Goal: Task Accomplishment & Management: Manage account settings

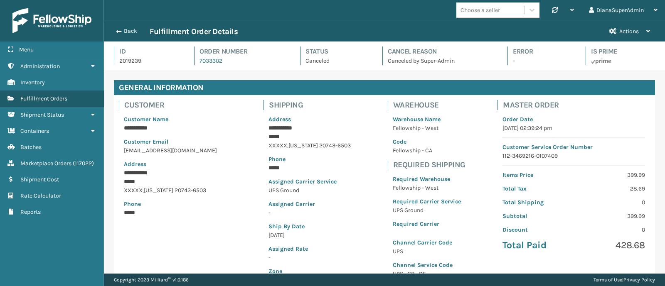
scroll to position [20, 561]
click at [124, 33] on button "Back" at bounding box center [130, 30] width 38 height 7
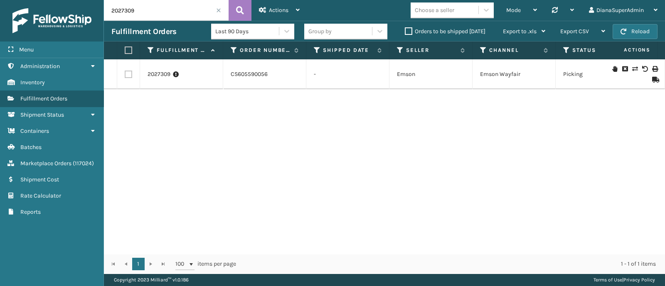
drag, startPoint x: 164, startPoint y: 7, endPoint x: 98, endPoint y: -3, distance: 66.0
click at [98, 0] on html "Menu Administration Inventory Fulfillment Orders Shipment Status Containers Bat…" at bounding box center [332, 143] width 665 height 286
paste input "TL-VNS-BRS"
type input "TL-VNS-BRS"
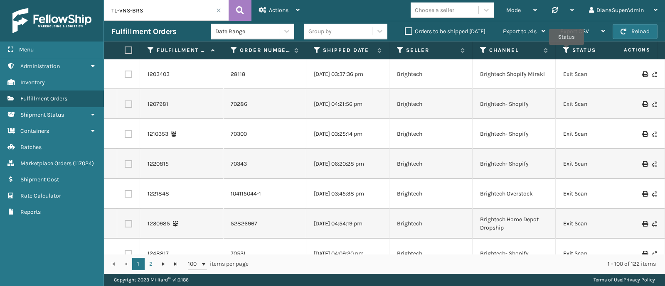
click at [566, 51] on icon at bounding box center [566, 50] width 7 height 7
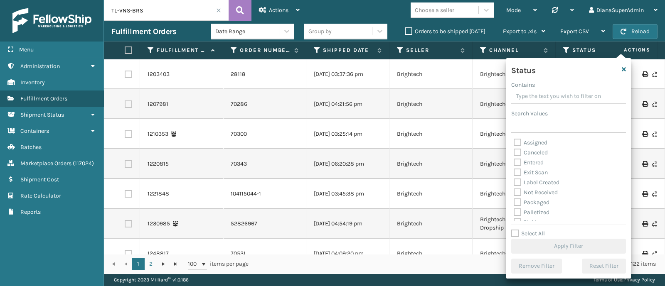
click at [528, 236] on label "Select All" at bounding box center [528, 233] width 34 height 7
click at [528, 230] on input "Select All" at bounding box center [573, 229] width 125 height 1
checkbox input "true"
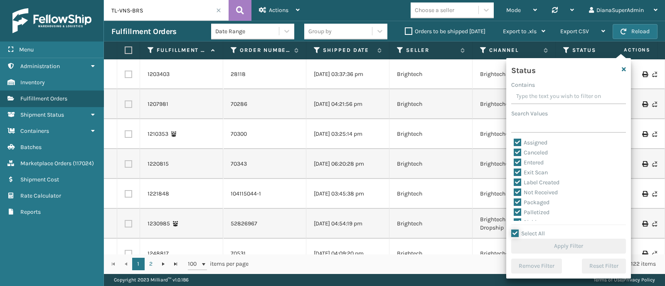
checkbox input "true"
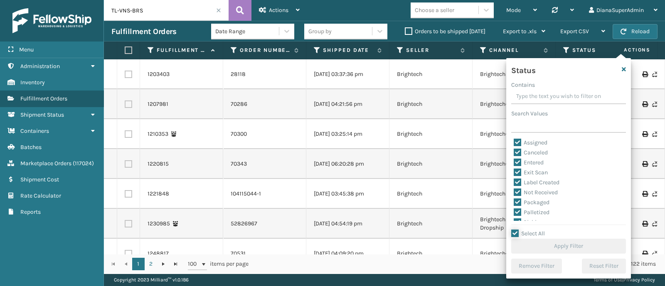
checkbox input "true"
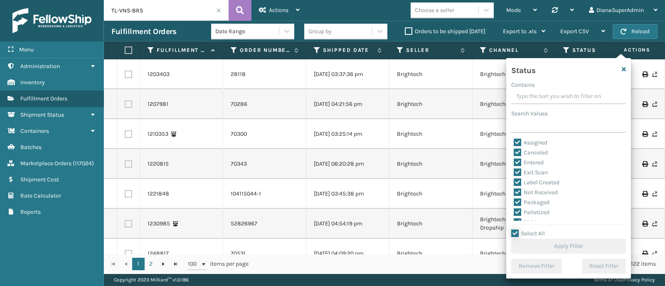
checkbox input "true"
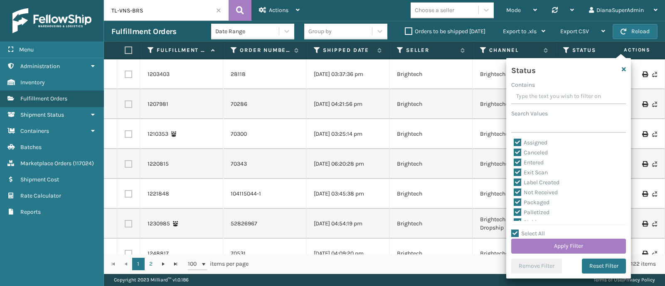
click at [517, 233] on label "Select All" at bounding box center [528, 233] width 34 height 7
click at [517, 230] on input "Select All" at bounding box center [573, 229] width 125 height 1
checkbox input "false"
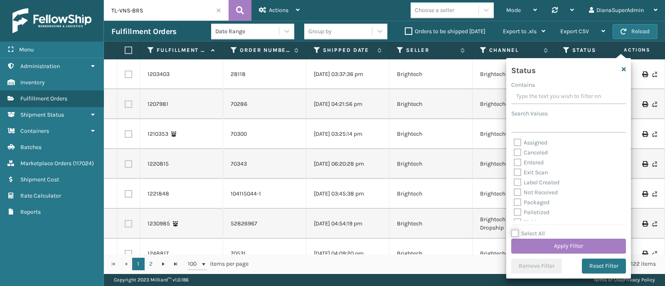
checkbox input "false"
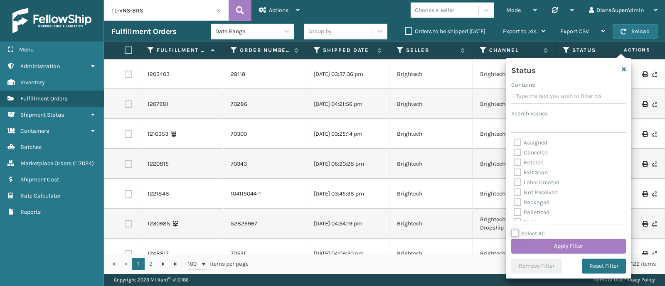
checkbox input "false"
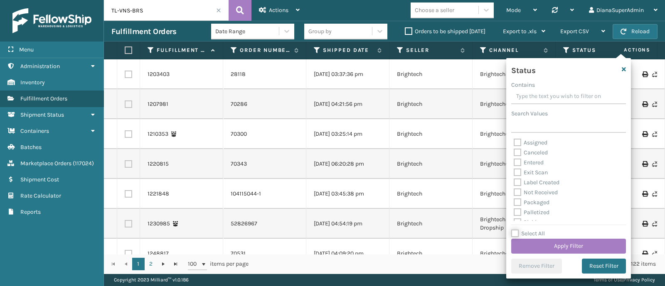
checkbox input "false"
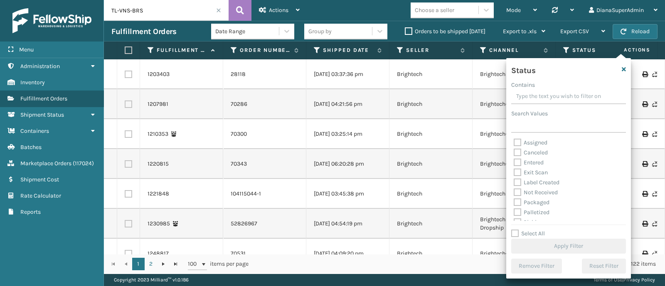
click at [515, 233] on label "Select All" at bounding box center [528, 233] width 34 height 7
click at [515, 230] on input "Select All" at bounding box center [573, 229] width 125 height 1
checkbox input "true"
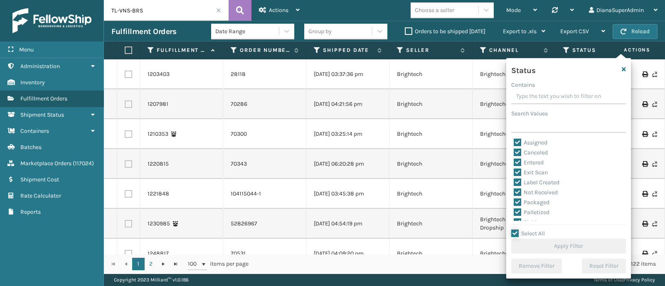
checkbox input "true"
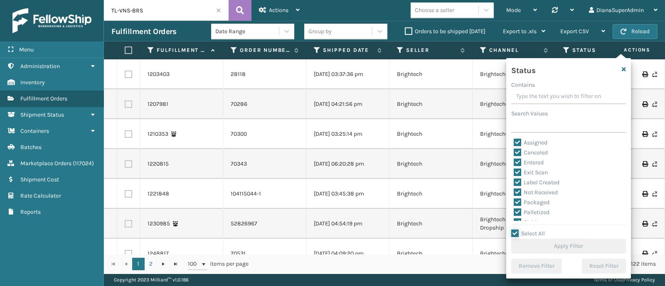
checkbox input "true"
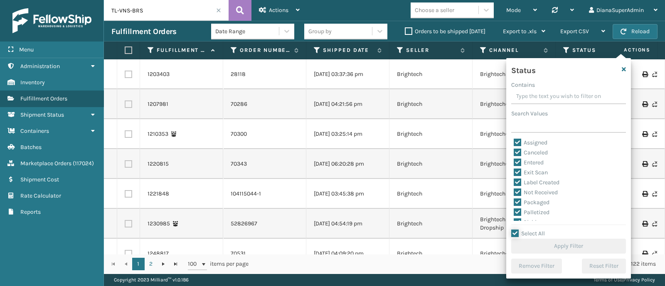
checkbox input "true"
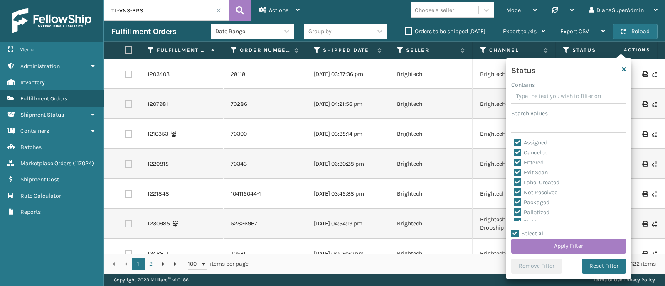
click at [537, 173] on label "Exit Scan" at bounding box center [530, 172] width 34 height 7
click at [514, 173] on input "Exit Scan" at bounding box center [513, 170] width 0 height 5
checkbox input "false"
click at [536, 155] on label "Canceled" at bounding box center [530, 152] width 34 height 7
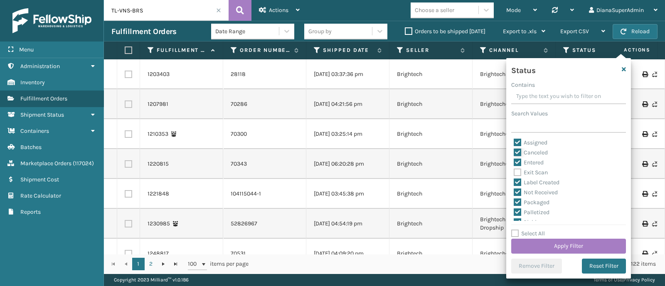
click at [514, 153] on input "Canceled" at bounding box center [513, 150] width 0 height 5
checkbox input "false"
click at [562, 244] on button "Apply Filter" at bounding box center [568, 246] width 115 height 15
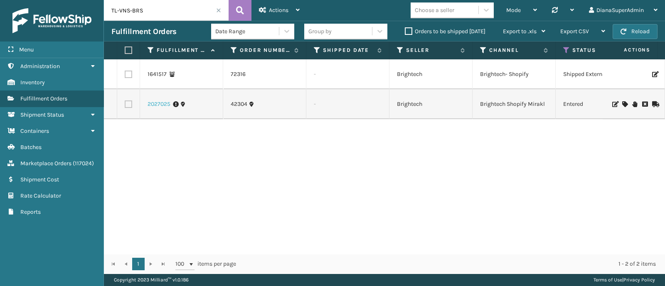
click at [164, 101] on link "2027025" at bounding box center [158, 104] width 23 height 8
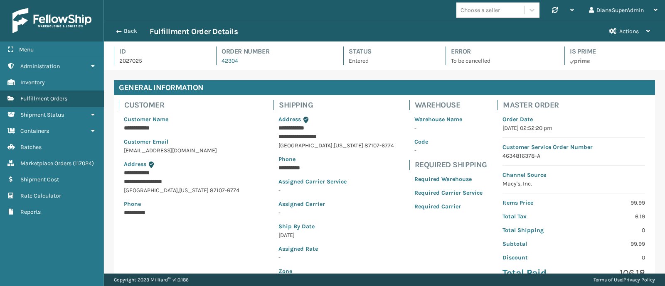
scroll to position [20, 561]
click at [642, 32] on button "Actions" at bounding box center [629, 31] width 56 height 20
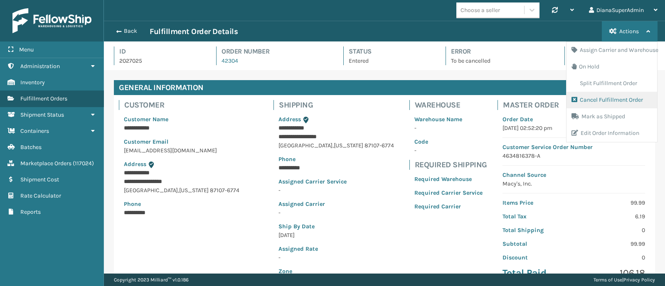
click at [626, 96] on button "Cancel Fulfillment Order" at bounding box center [611, 100] width 91 height 17
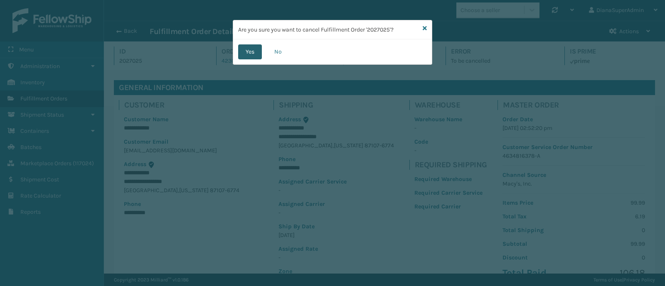
click at [247, 56] on button "Yes" at bounding box center [250, 51] width 24 height 15
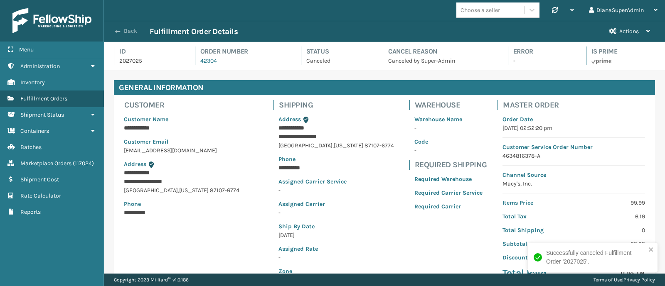
click at [123, 30] on button "Back" at bounding box center [130, 30] width 38 height 7
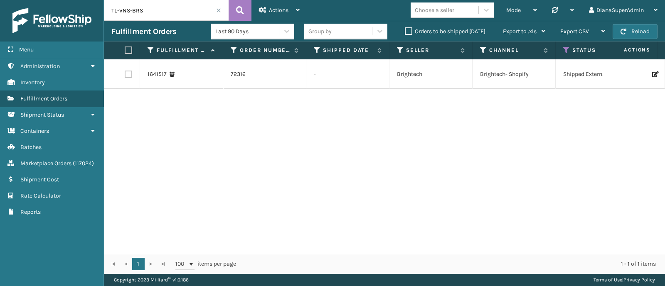
click at [218, 9] on span at bounding box center [218, 10] width 5 height 5
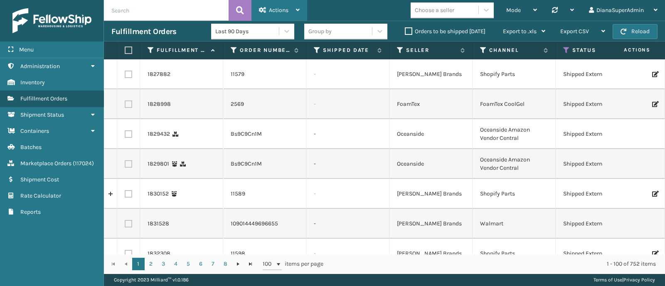
click at [298, 10] on icon at bounding box center [298, 10] width 4 height 6
click at [297, 12] on icon at bounding box center [298, 10] width 4 height 6
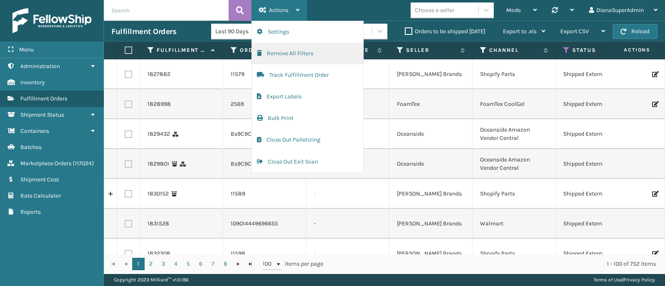
click at [312, 53] on button "Remove All Filters" at bounding box center [307, 54] width 111 height 22
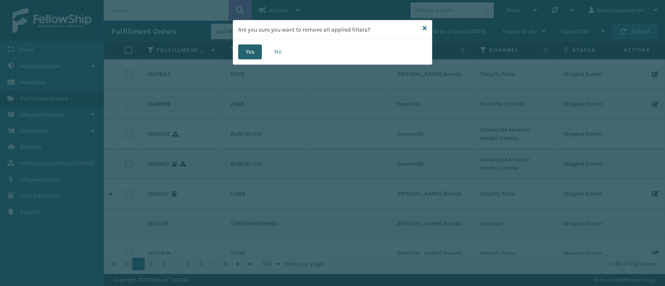
click at [241, 52] on button "Yes" at bounding box center [250, 51] width 24 height 15
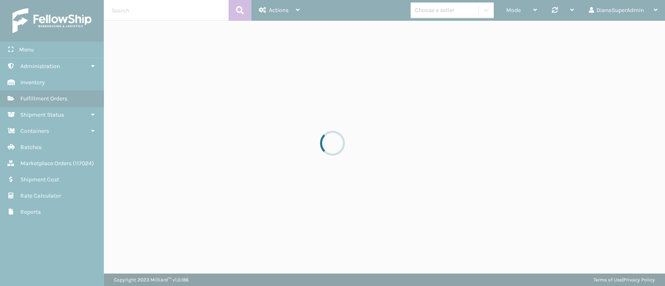
click at [248, 52] on div at bounding box center [332, 143] width 665 height 286
